Goal: Task Accomplishment & Management: Use online tool/utility

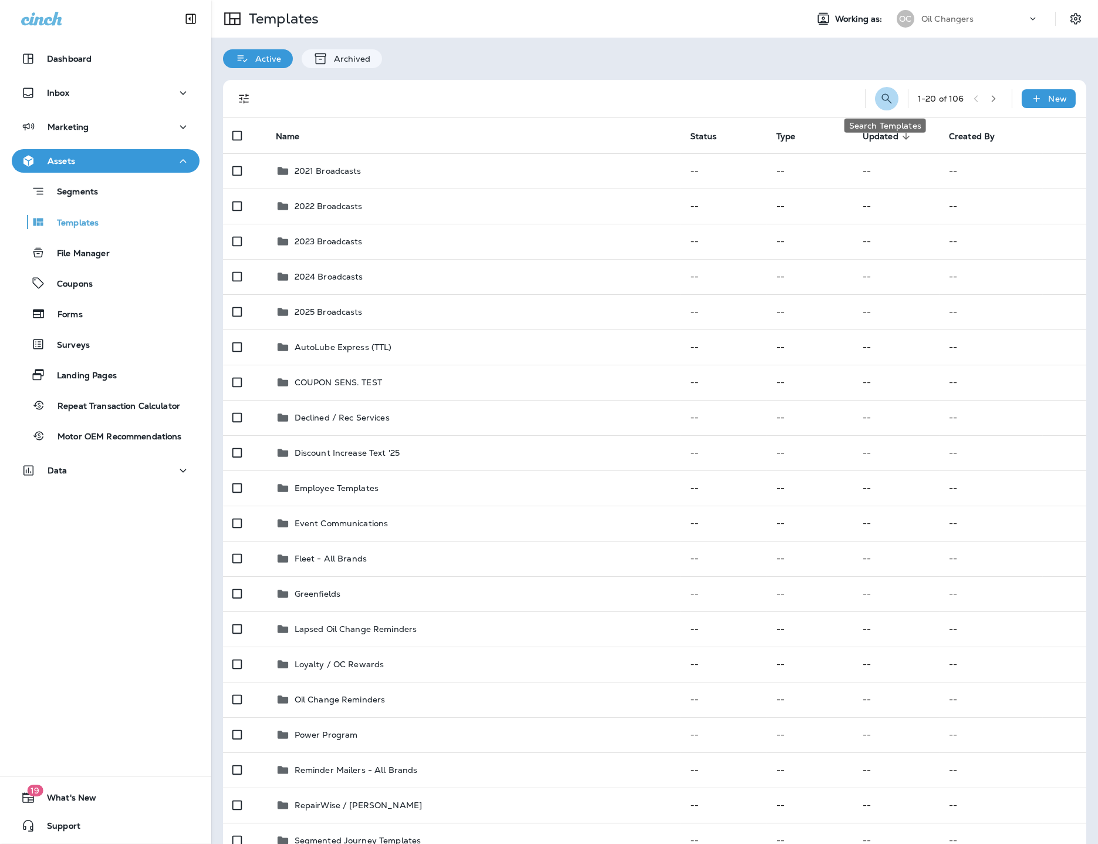
click at [881, 104] on icon "Search Templates" at bounding box center [887, 99] width 14 height 14
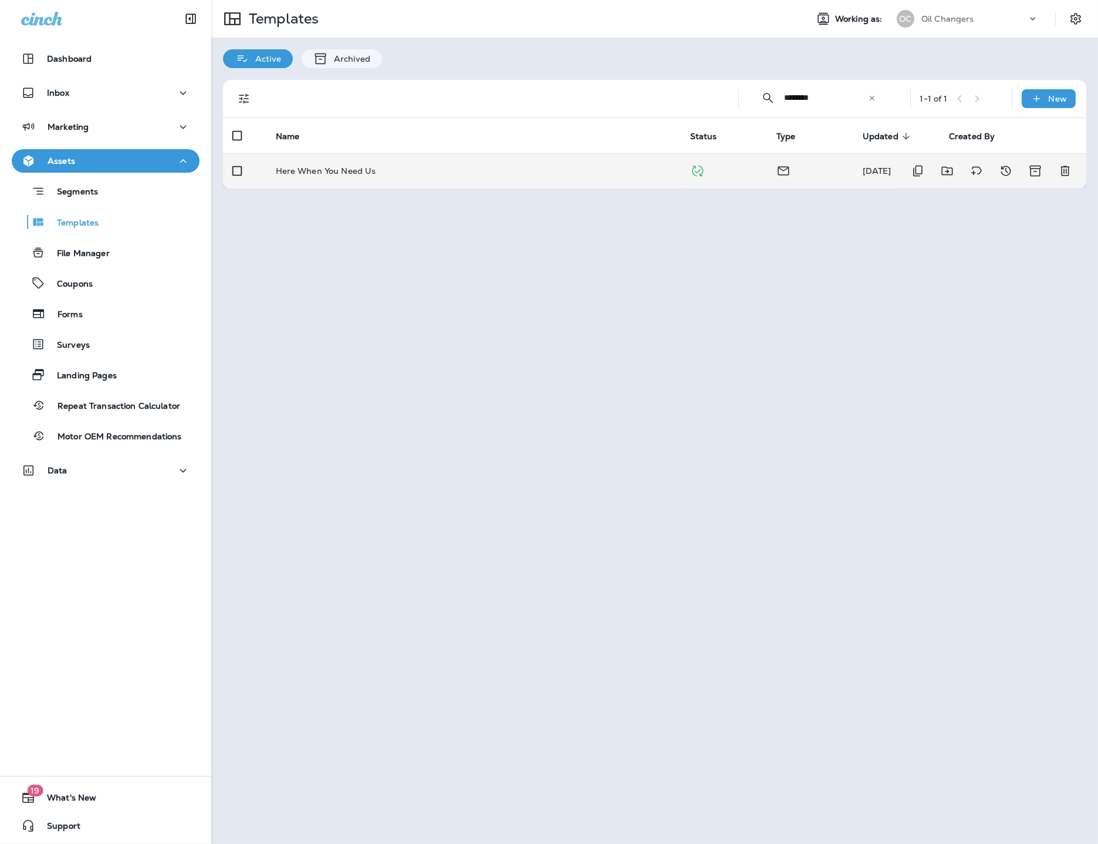
type input "********"
click at [530, 176] on td "Here When You Need Us" at bounding box center [474, 170] width 414 height 35
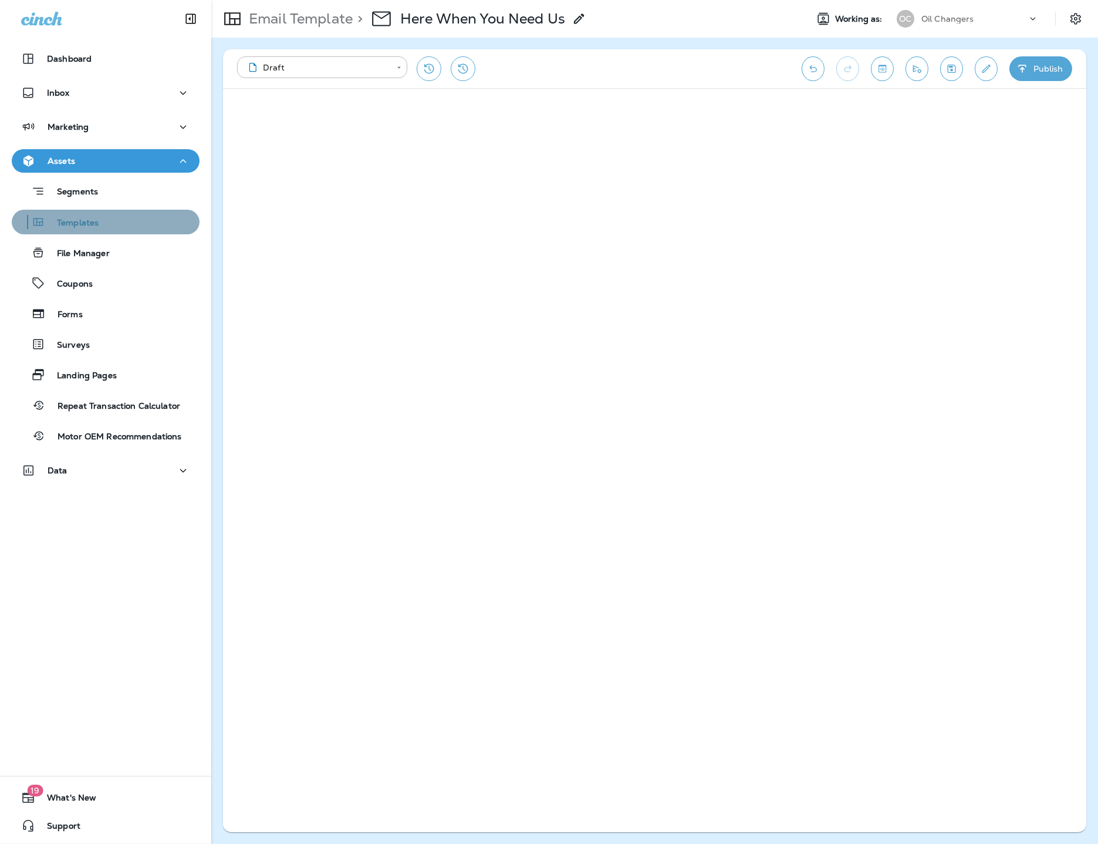
click at [84, 219] on p "Templates" at bounding box center [71, 223] width 53 height 11
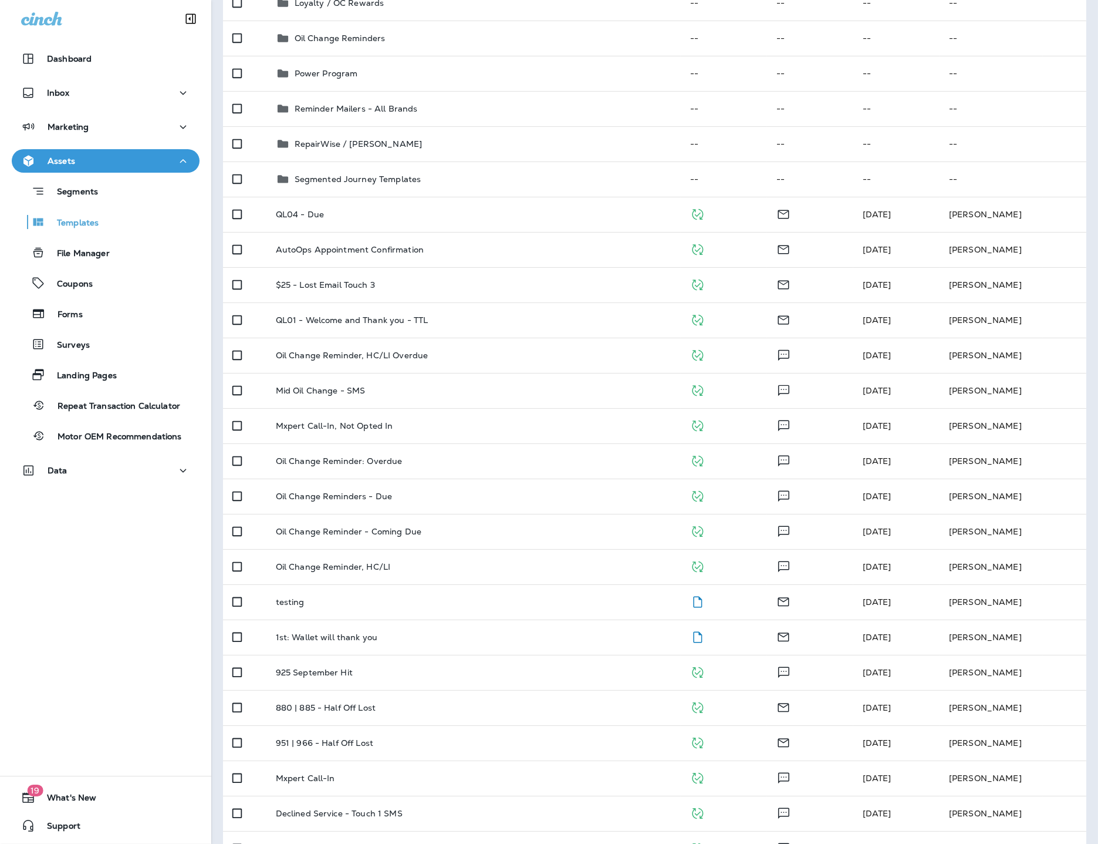
scroll to position [662, 0]
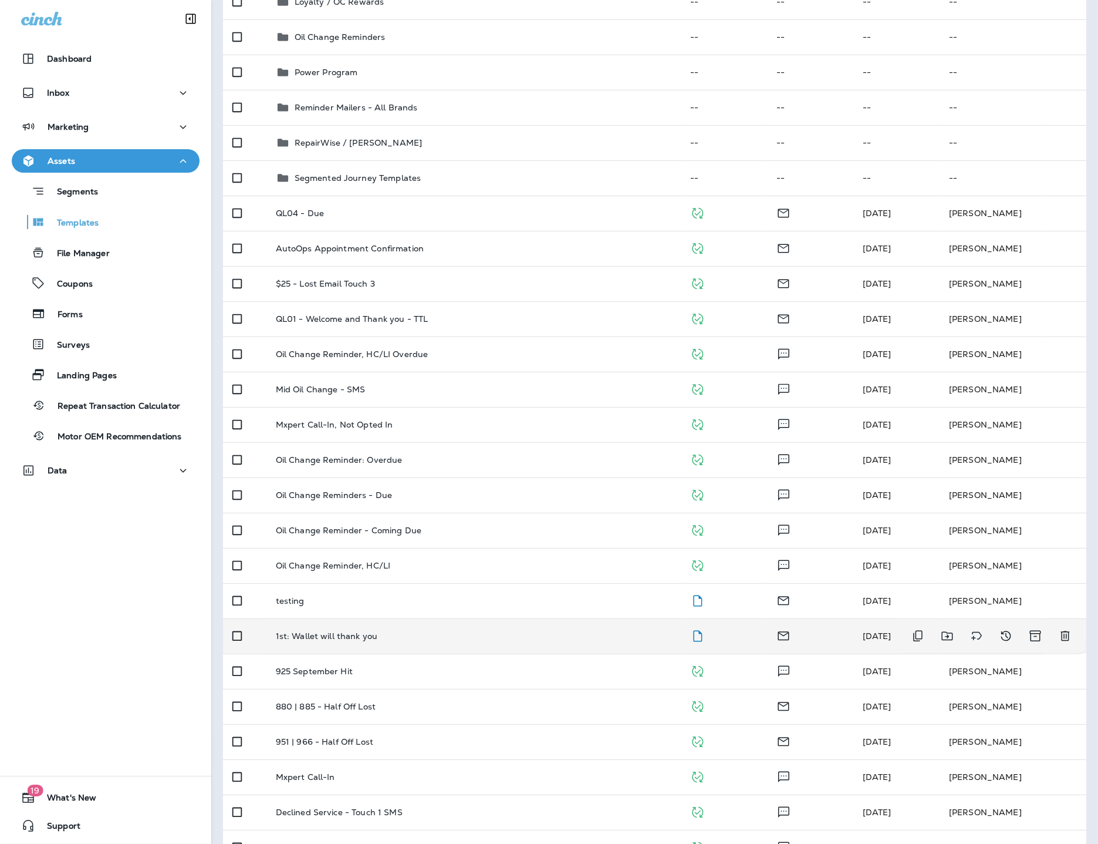
click at [335, 635] on p "1st: Wallet will thank you" at bounding box center [327, 635] width 102 height 9
